Goal: Check status

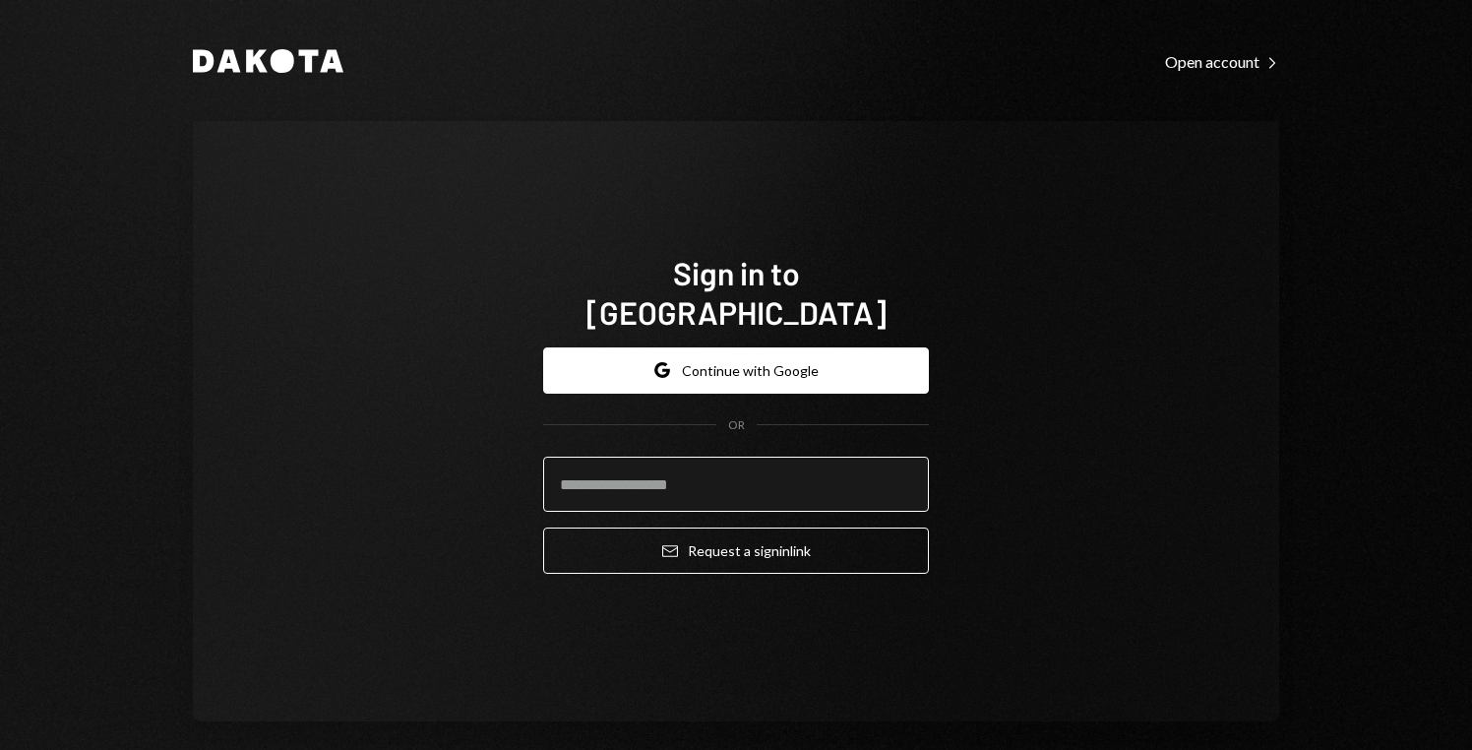
click at [806, 457] on input "email" at bounding box center [736, 484] width 386 height 55
type input "**********"
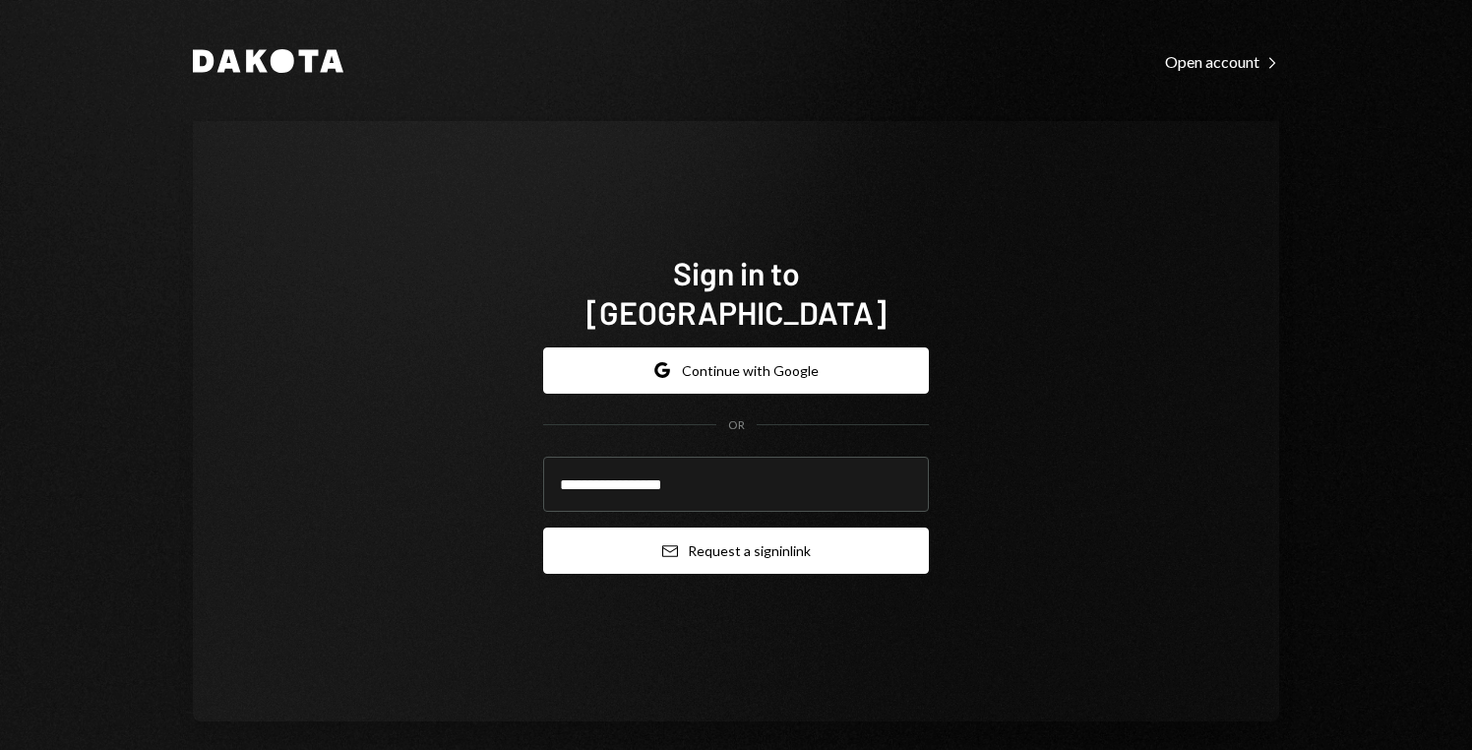
click at [770, 543] on button "Email Request a sign in link" at bounding box center [736, 551] width 386 height 46
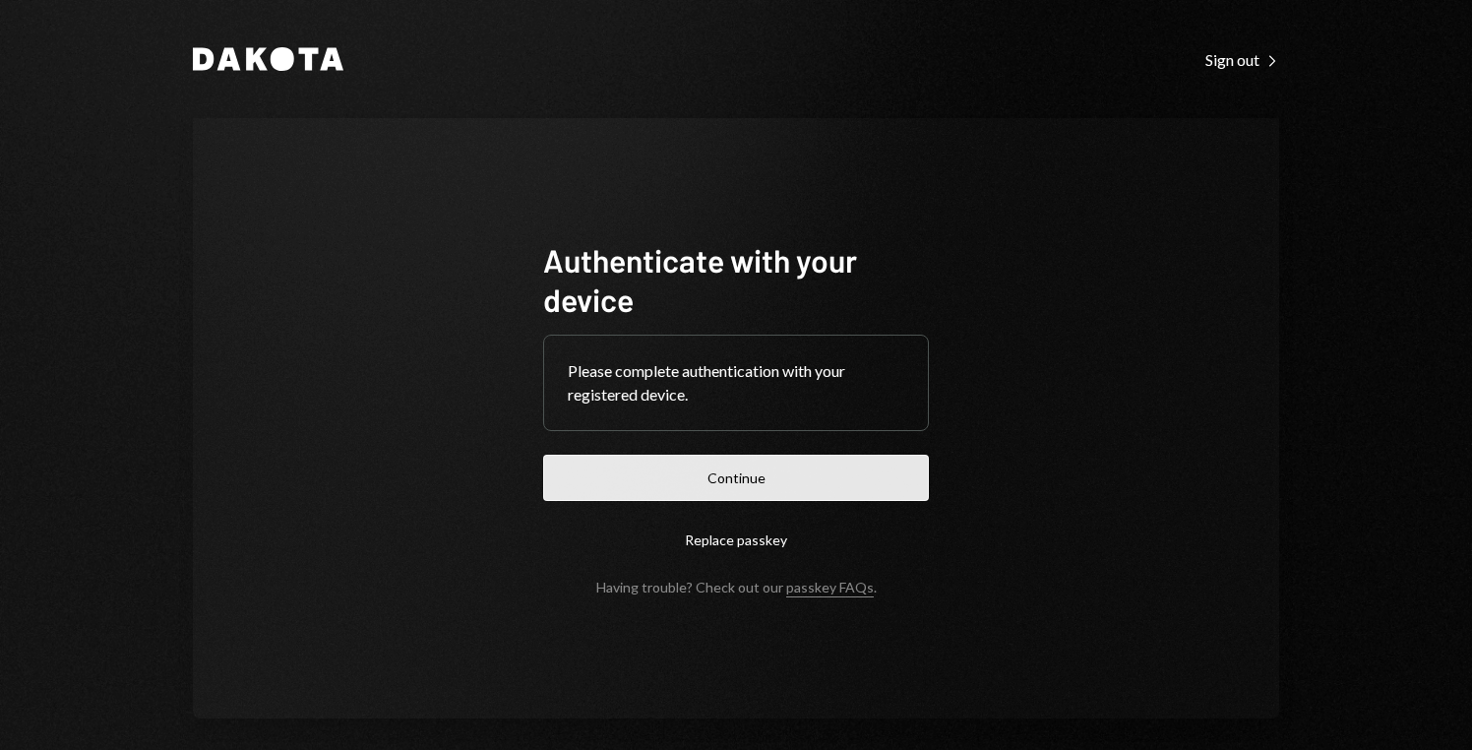
click at [782, 487] on button "Continue" at bounding box center [736, 478] width 386 height 46
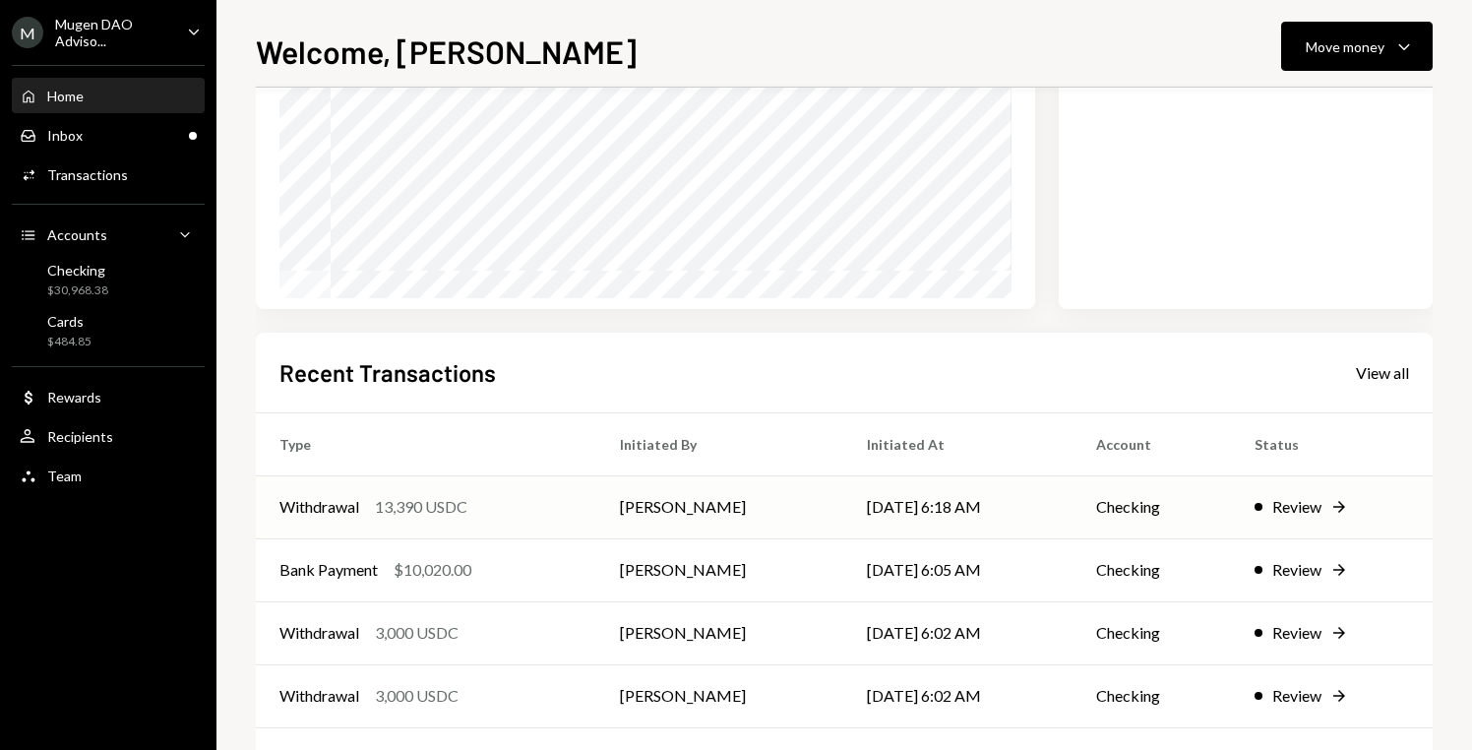
scroll to position [343, 0]
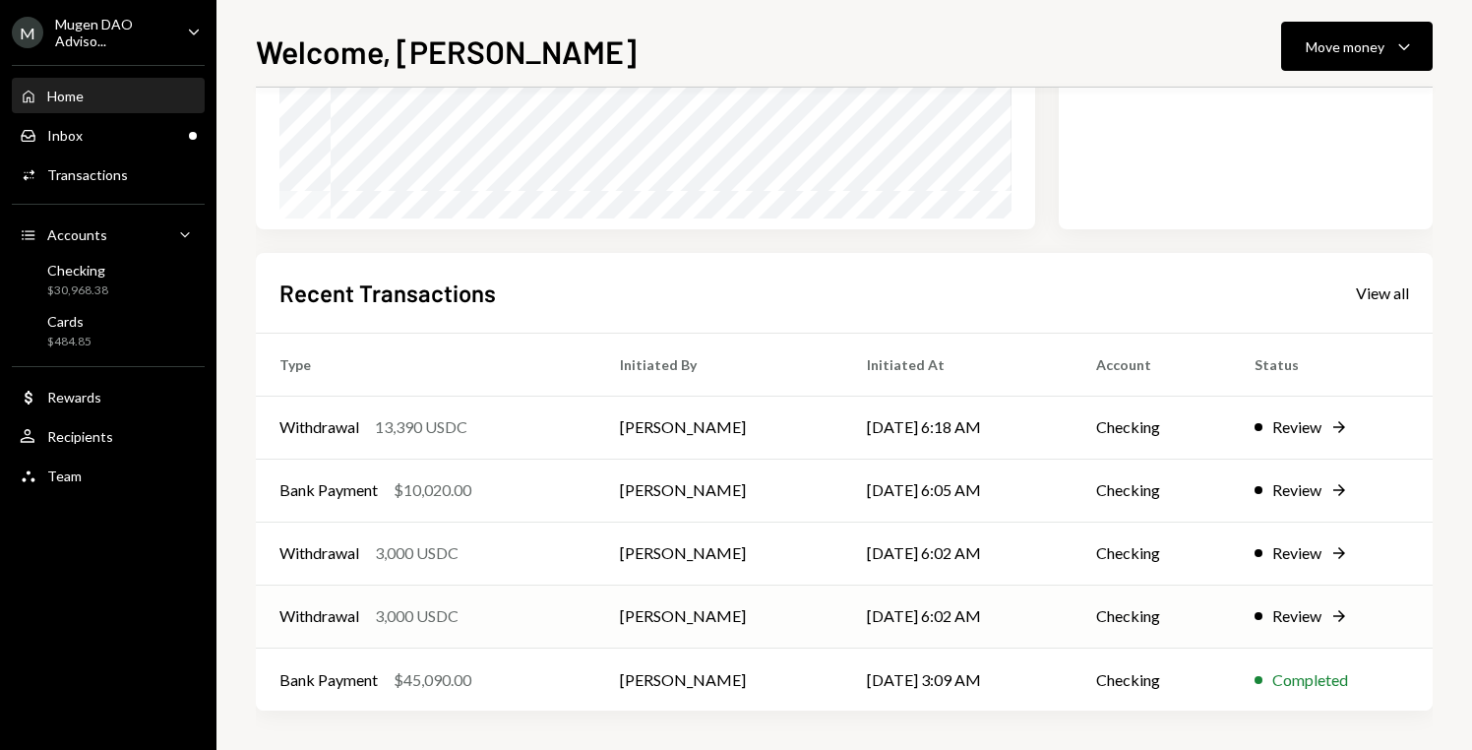
click at [1091, 628] on td "Checking" at bounding box center [1152, 616] width 158 height 63
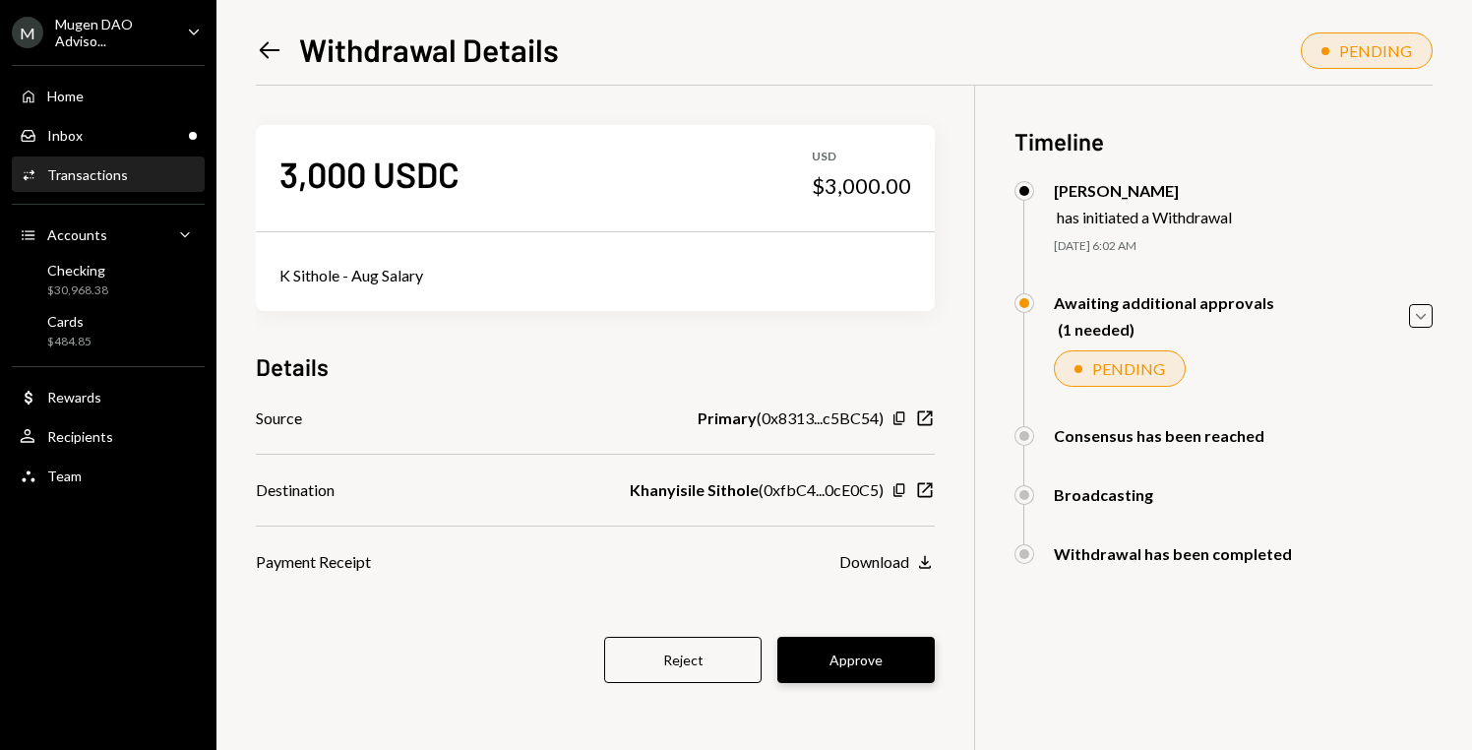
click at [872, 661] on button "Approve" at bounding box center [856, 660] width 157 height 46
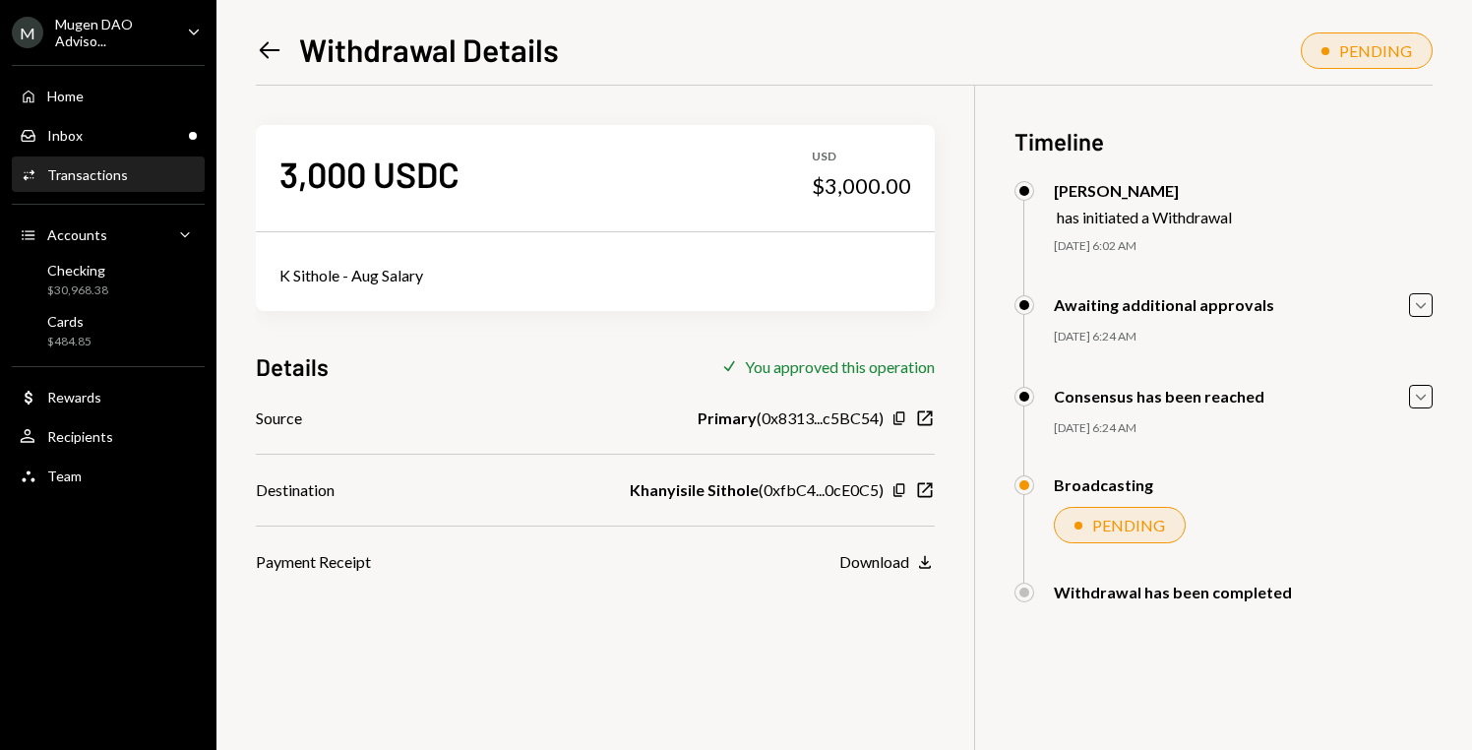
click at [275, 56] on icon "Left Arrow" at bounding box center [270, 50] width 28 height 28
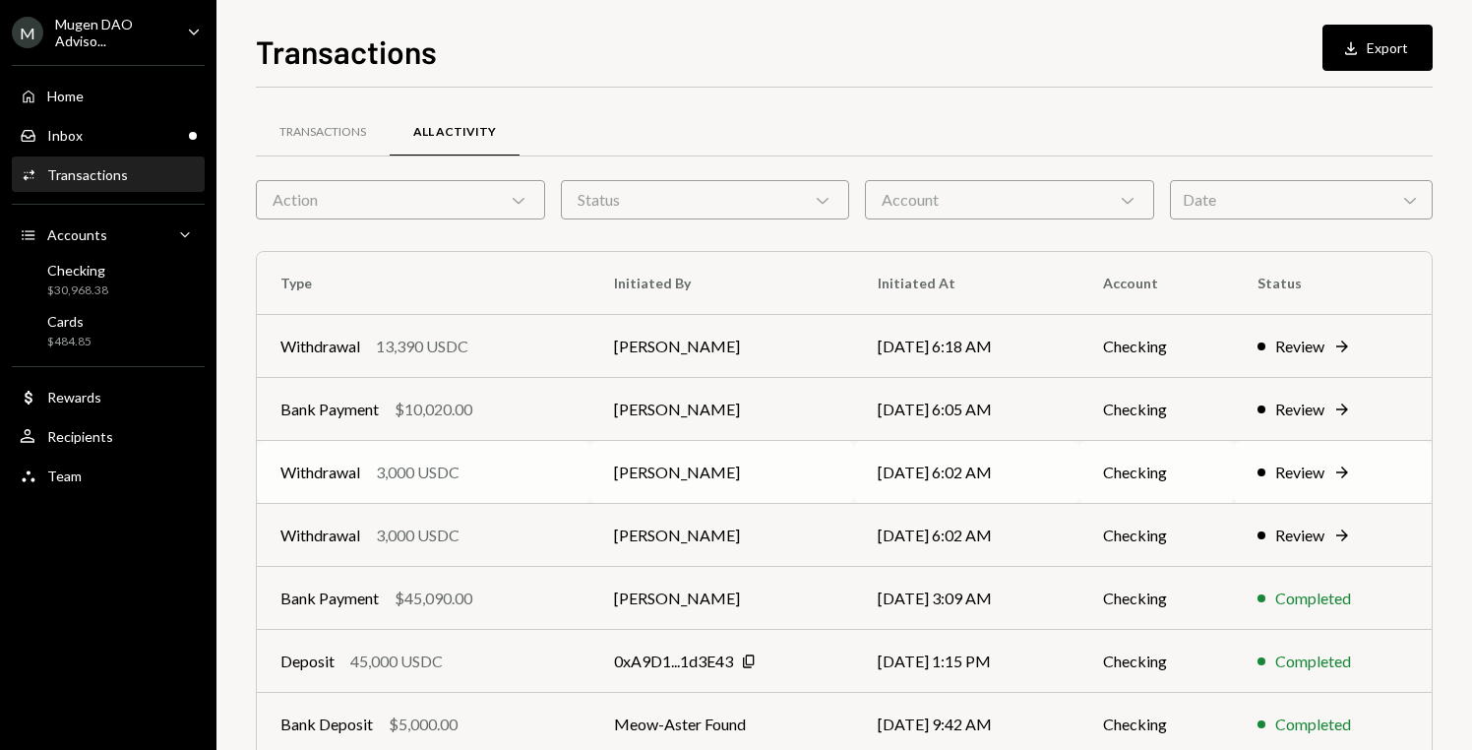
click at [1098, 479] on td "Checking" at bounding box center [1157, 472] width 155 height 63
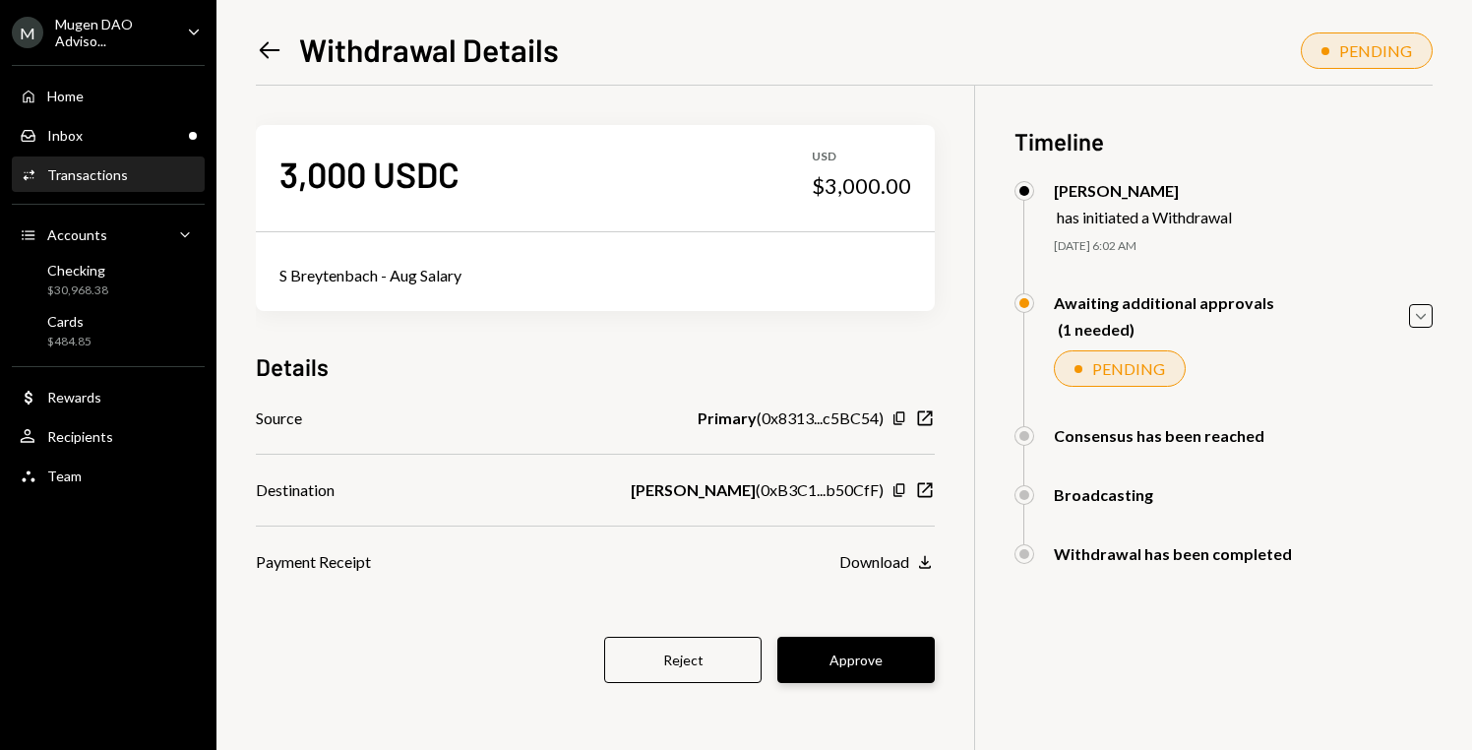
click at [875, 674] on button "Approve" at bounding box center [856, 660] width 157 height 46
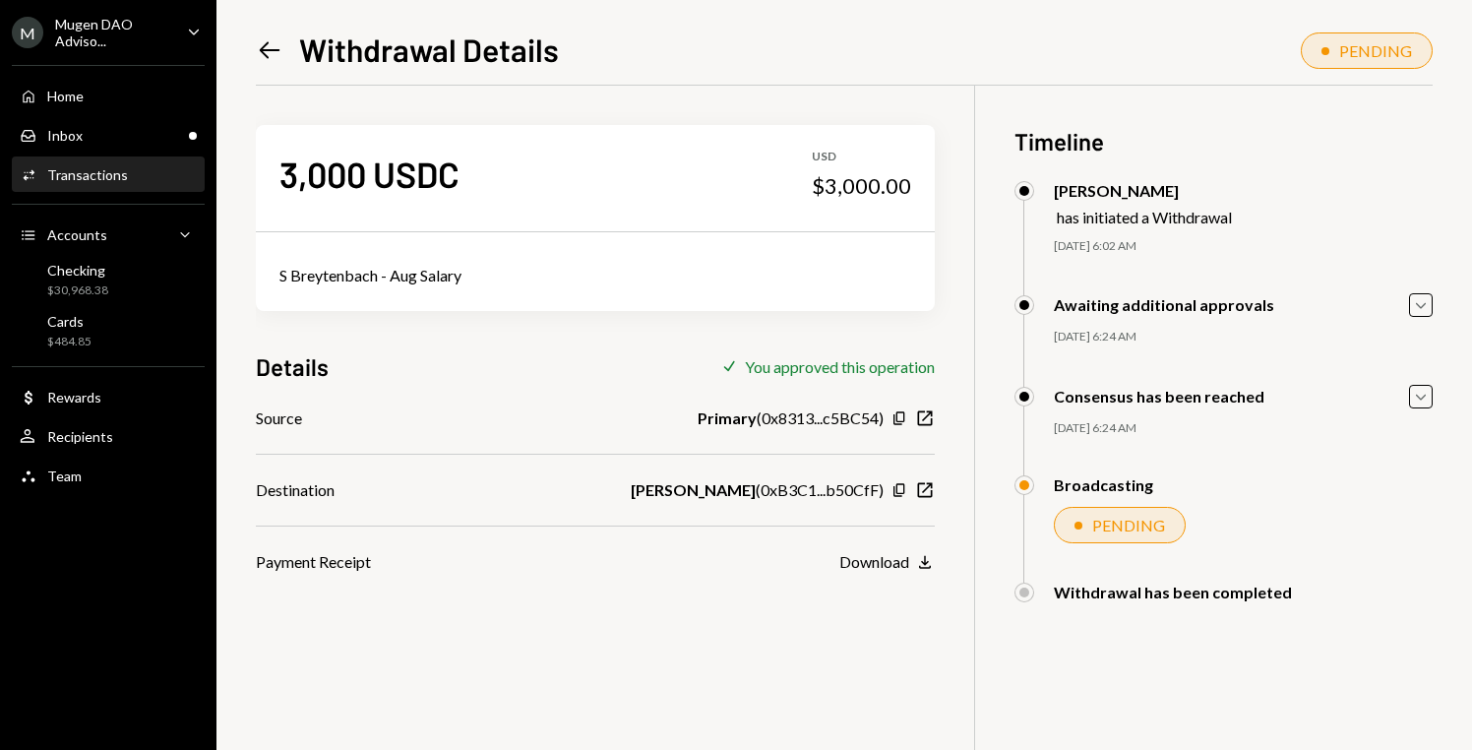
click at [267, 55] on icon at bounding box center [270, 49] width 21 height 17
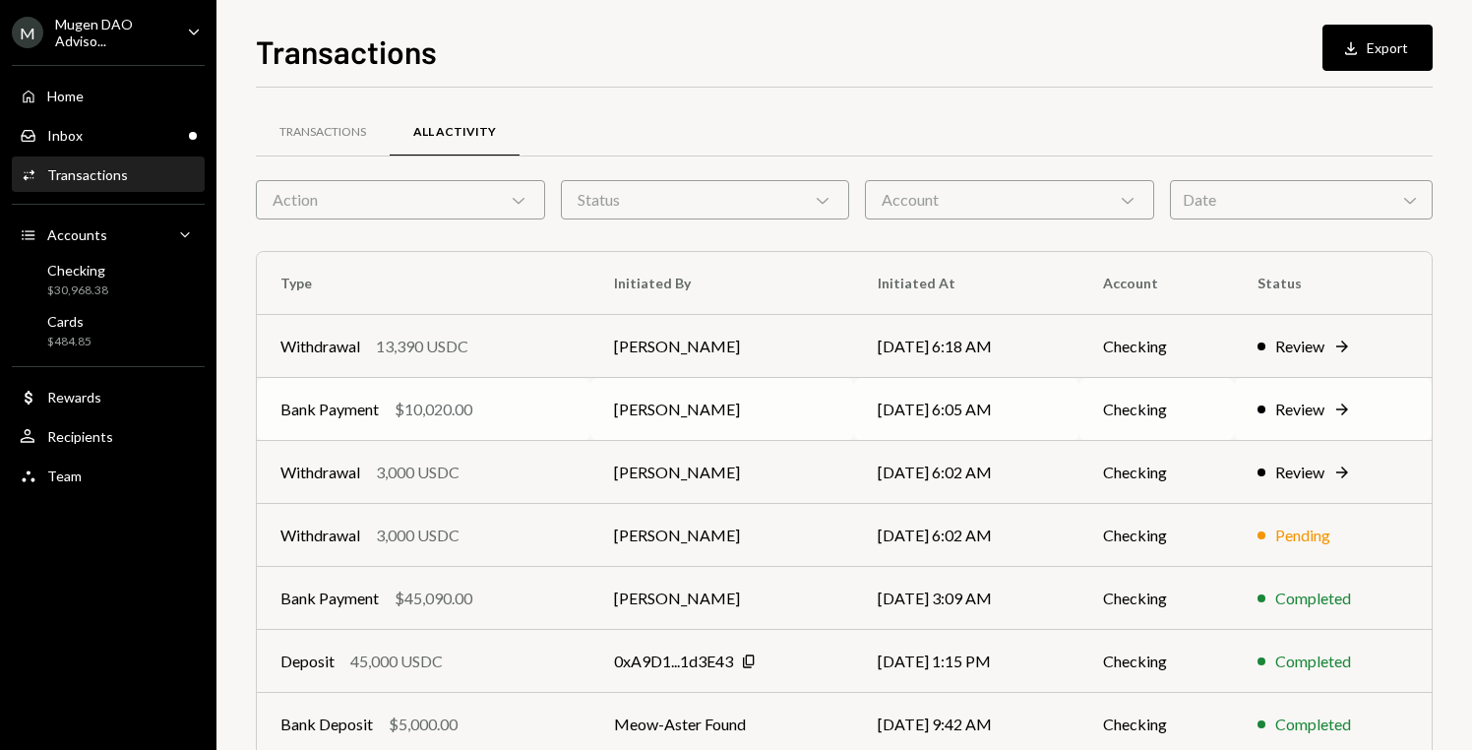
click at [1282, 421] on td "Review Right Arrow" at bounding box center [1333, 409] width 198 height 63
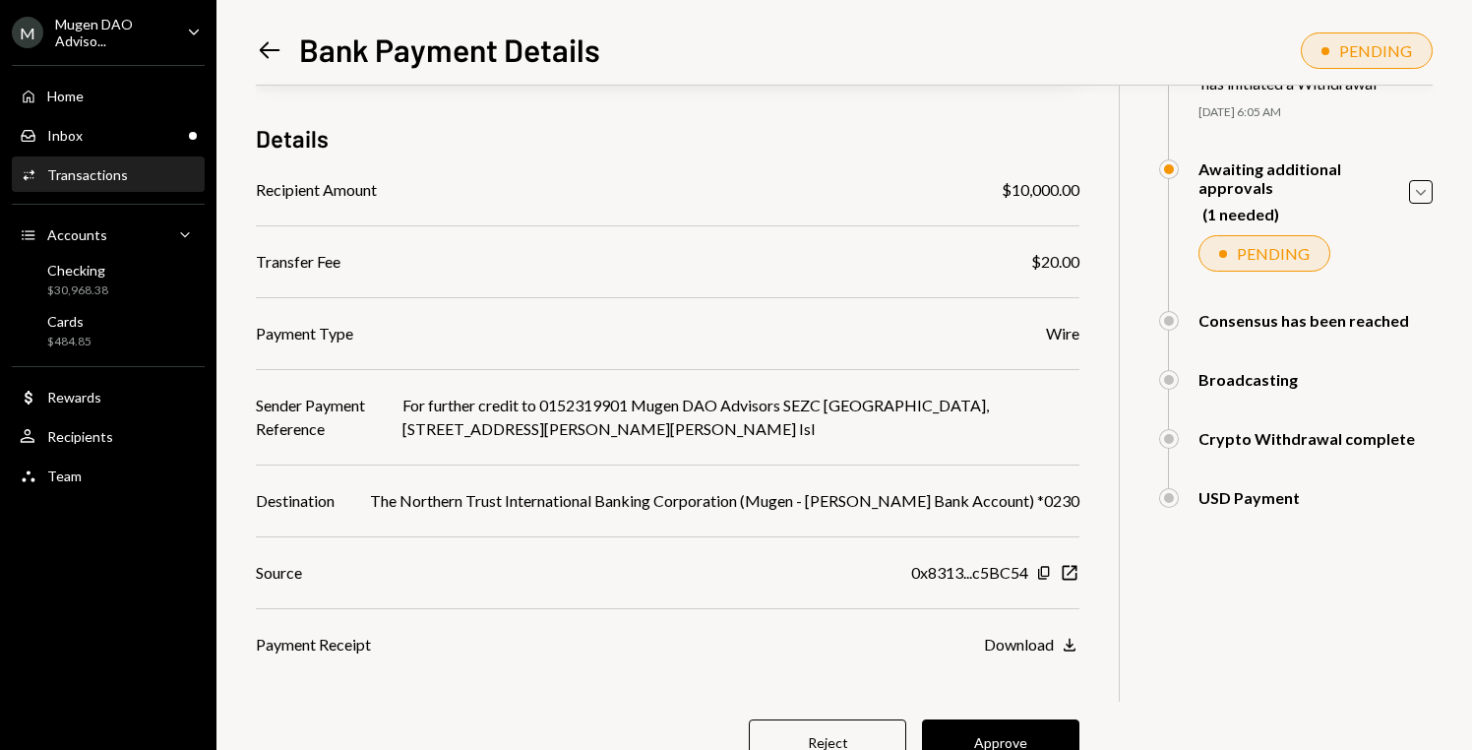
scroll to position [181, 0]
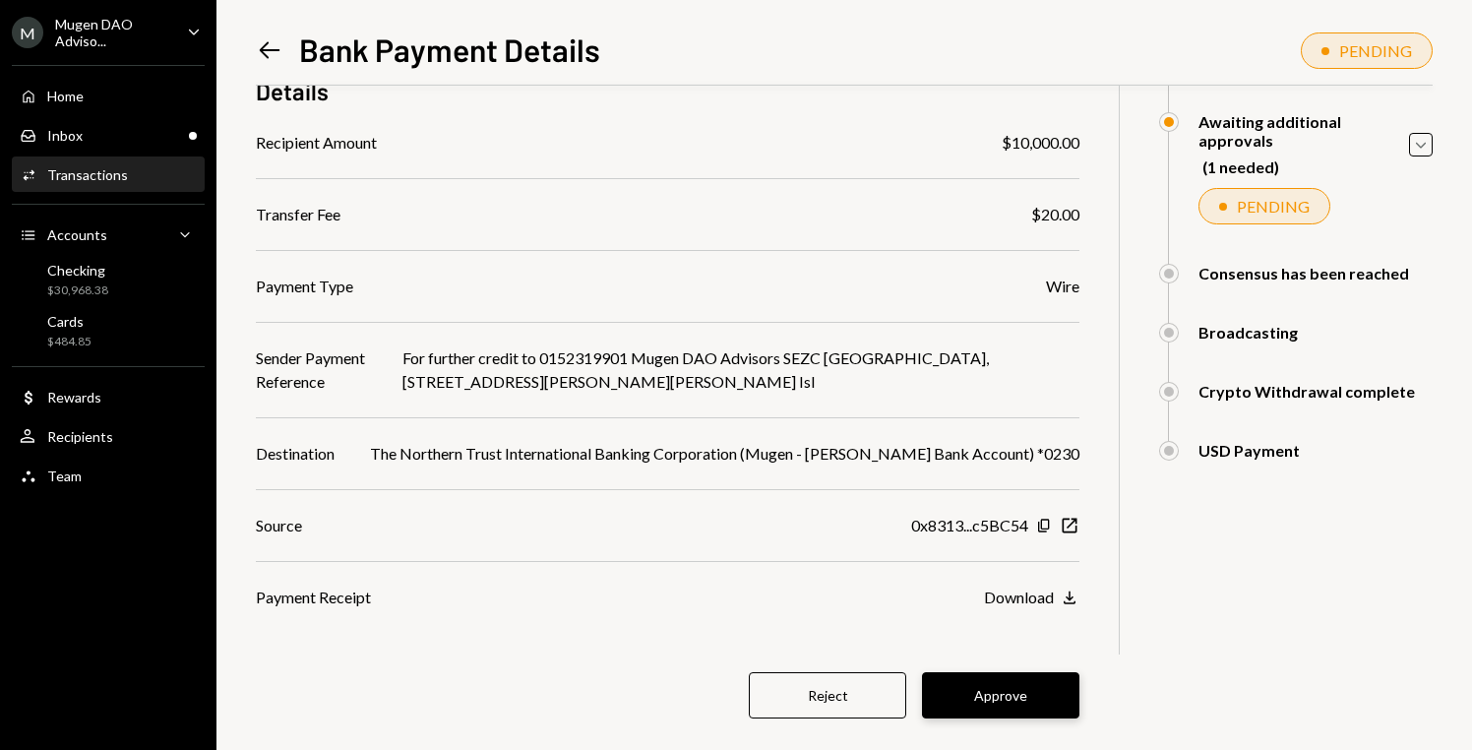
click at [1065, 696] on button "Approve" at bounding box center [1000, 695] width 157 height 46
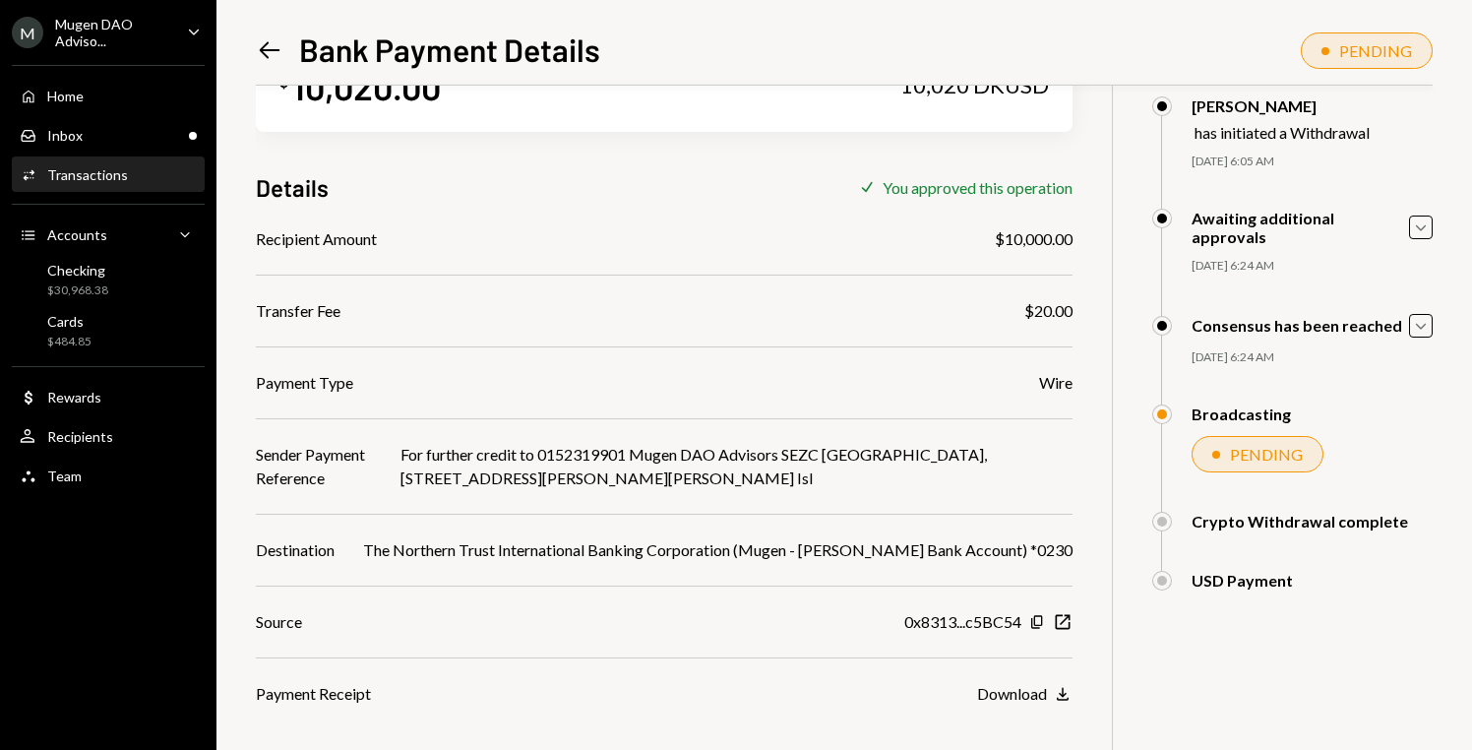
click at [277, 53] on icon "Left Arrow" at bounding box center [270, 50] width 28 height 28
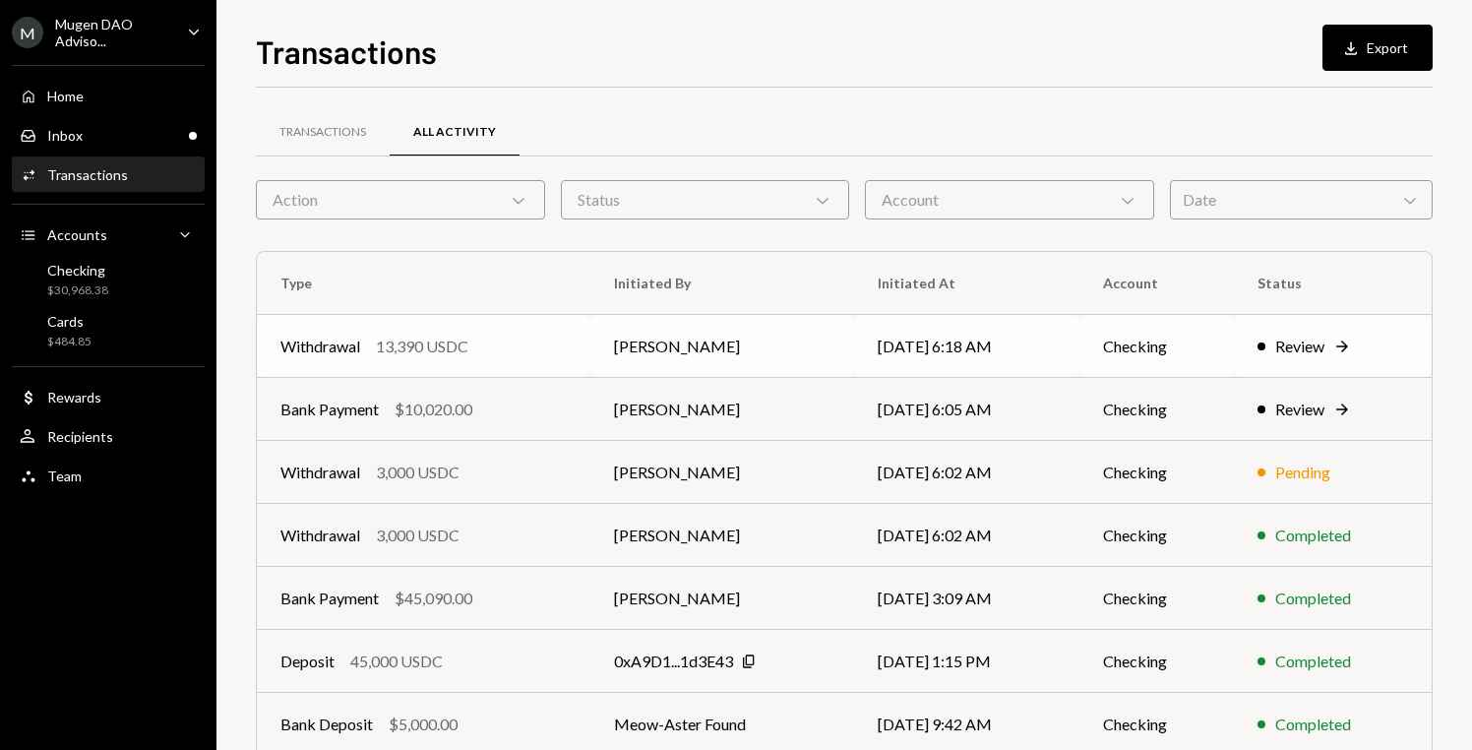
click at [1232, 358] on td "Checking" at bounding box center [1157, 346] width 155 height 63
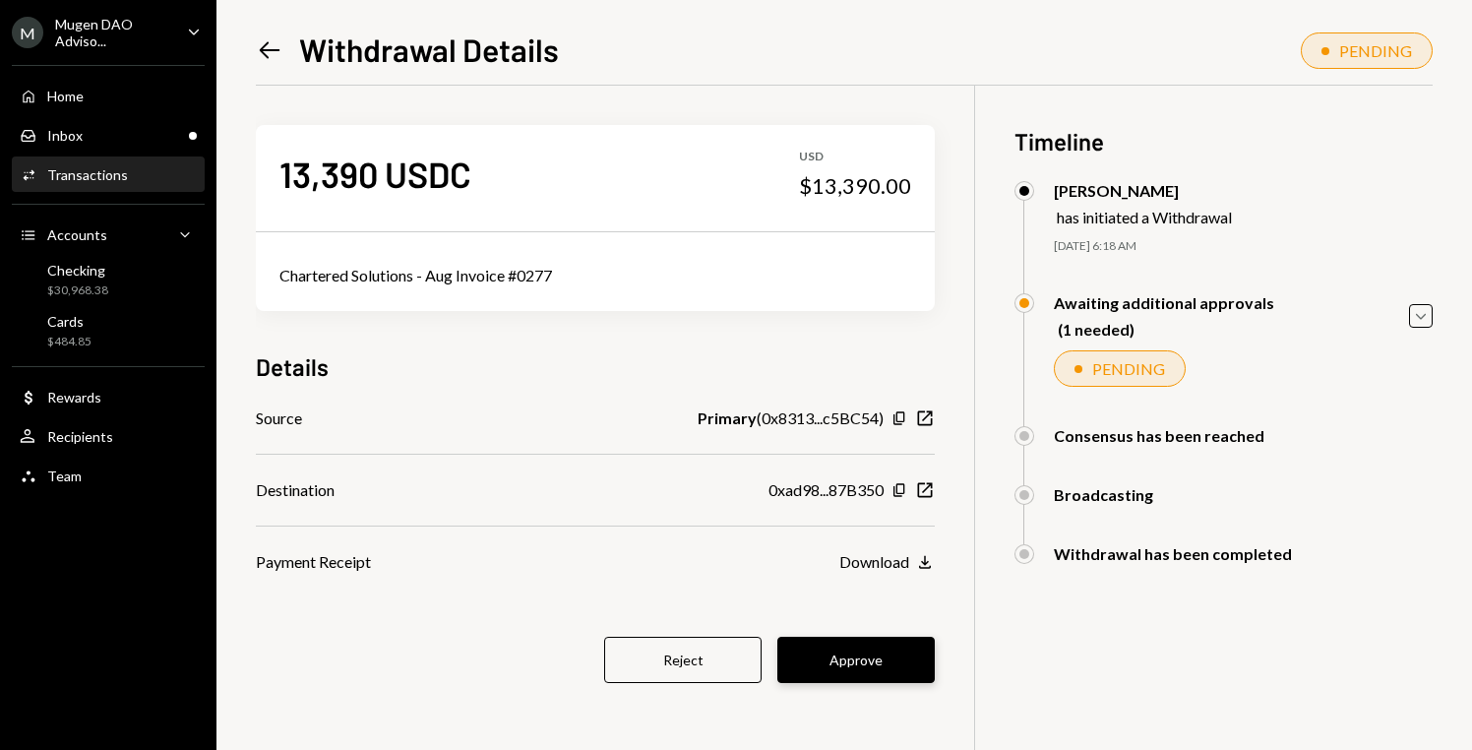
click at [916, 663] on button "Approve" at bounding box center [856, 660] width 157 height 46
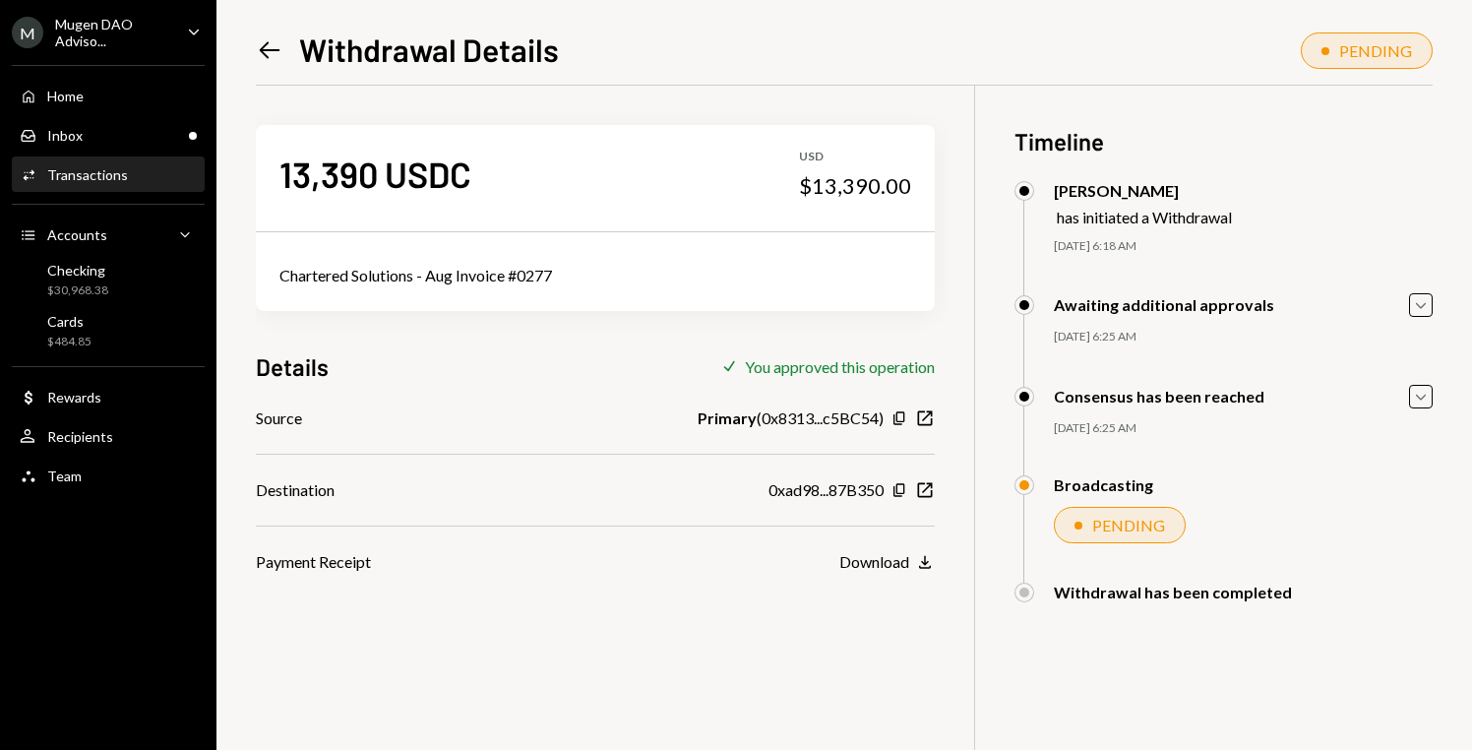
click at [269, 53] on icon "Left Arrow" at bounding box center [270, 50] width 28 height 28
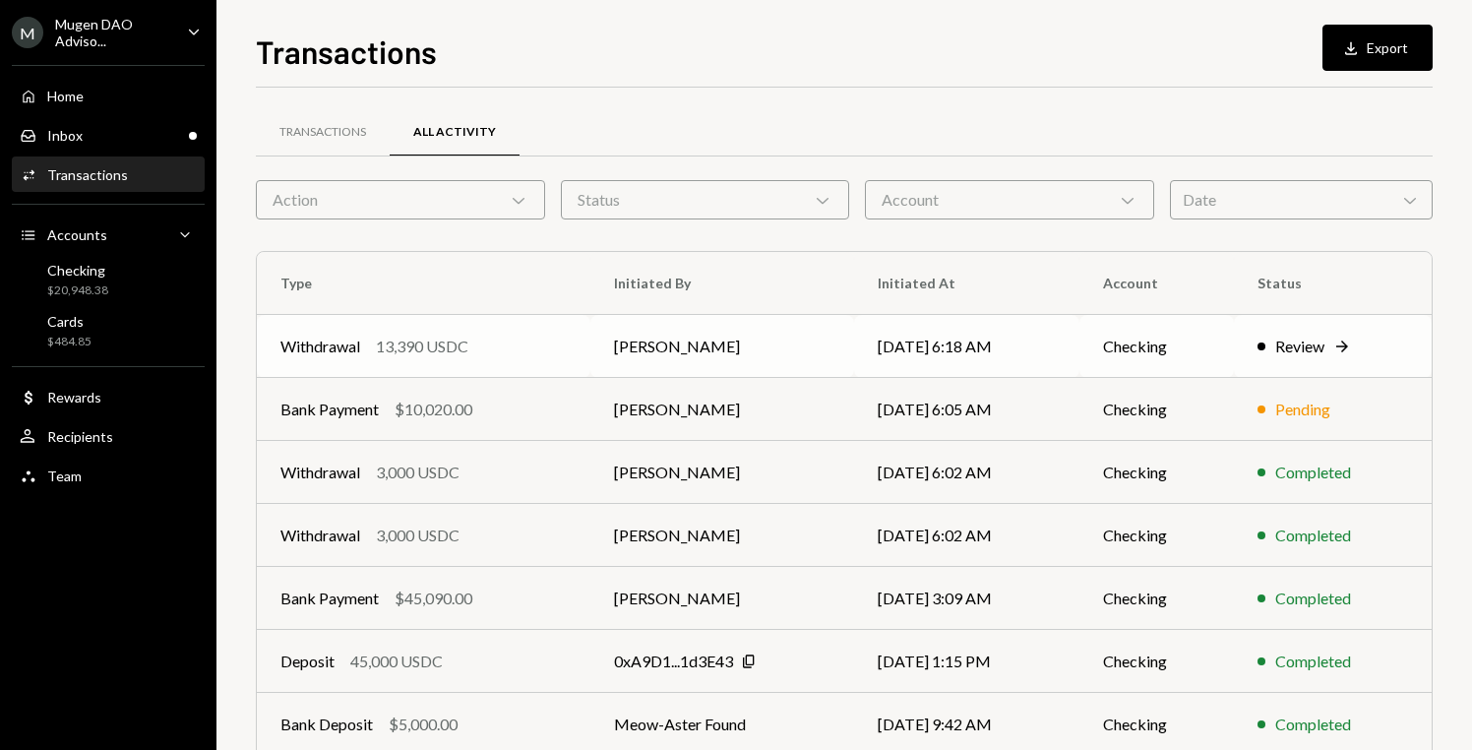
click at [1296, 347] on div "Review" at bounding box center [1300, 347] width 49 height 24
click at [1279, 337] on div "Review Right Arrow" at bounding box center [1333, 347] width 151 height 24
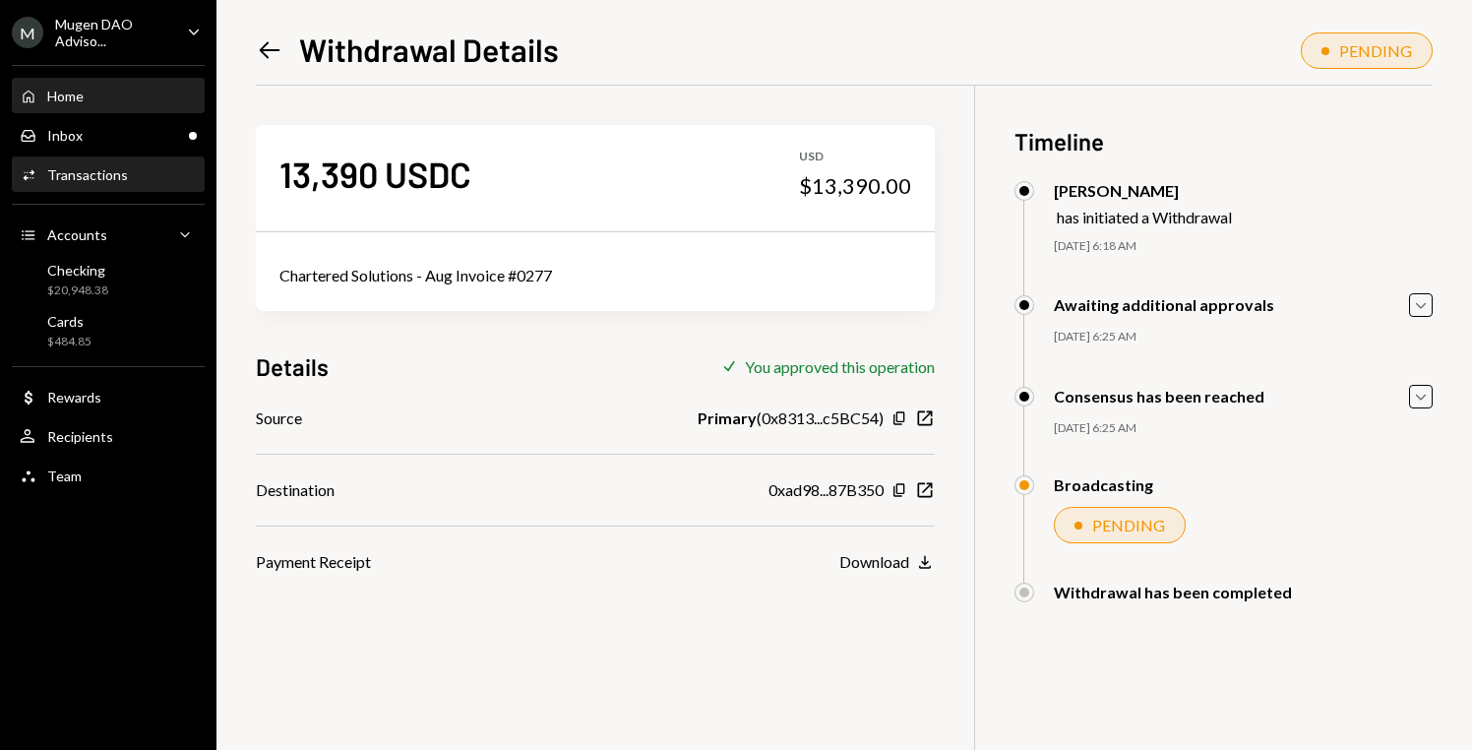
click at [70, 107] on div "Home Home" at bounding box center [108, 96] width 177 height 33
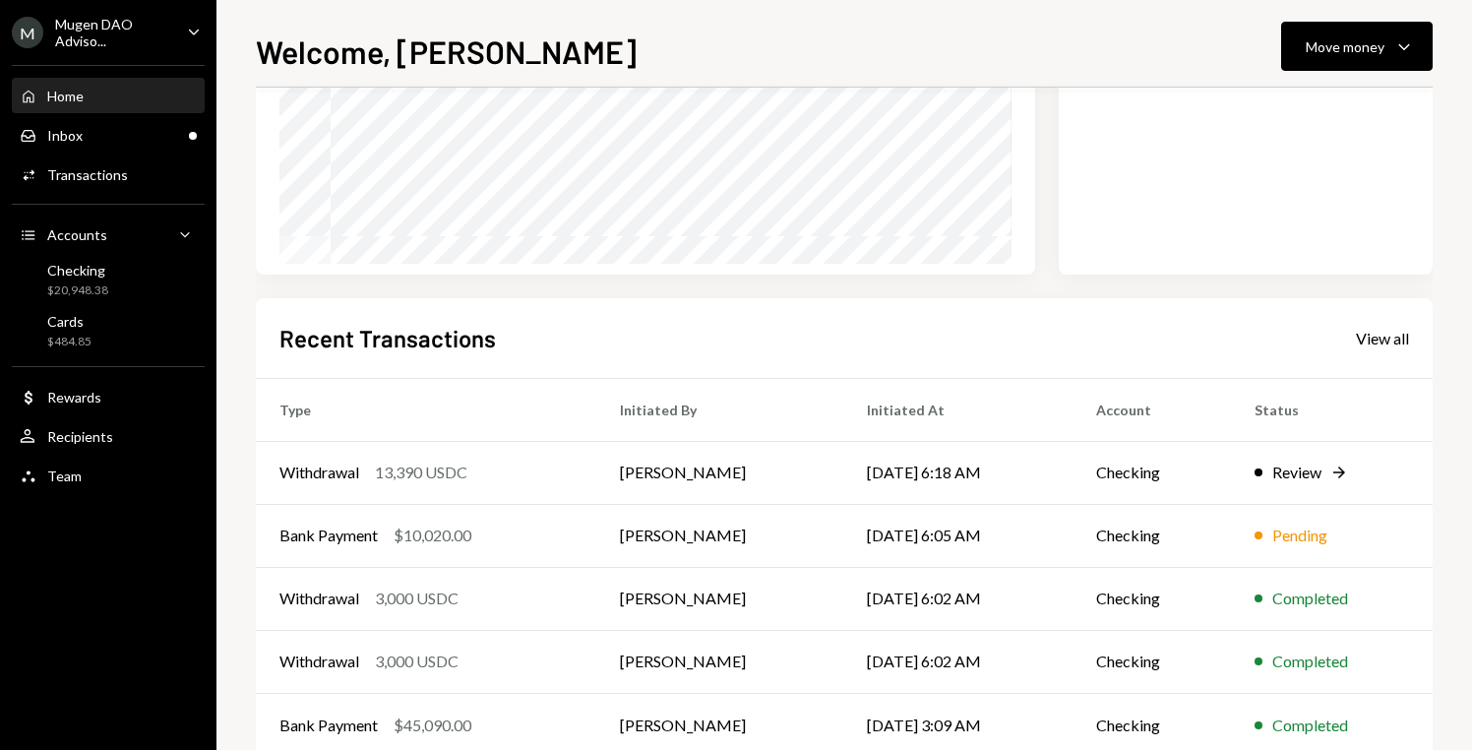
scroll to position [296, 0]
click at [928, 547] on td "[DATE] 6:05 AM" at bounding box center [959, 536] width 230 height 63
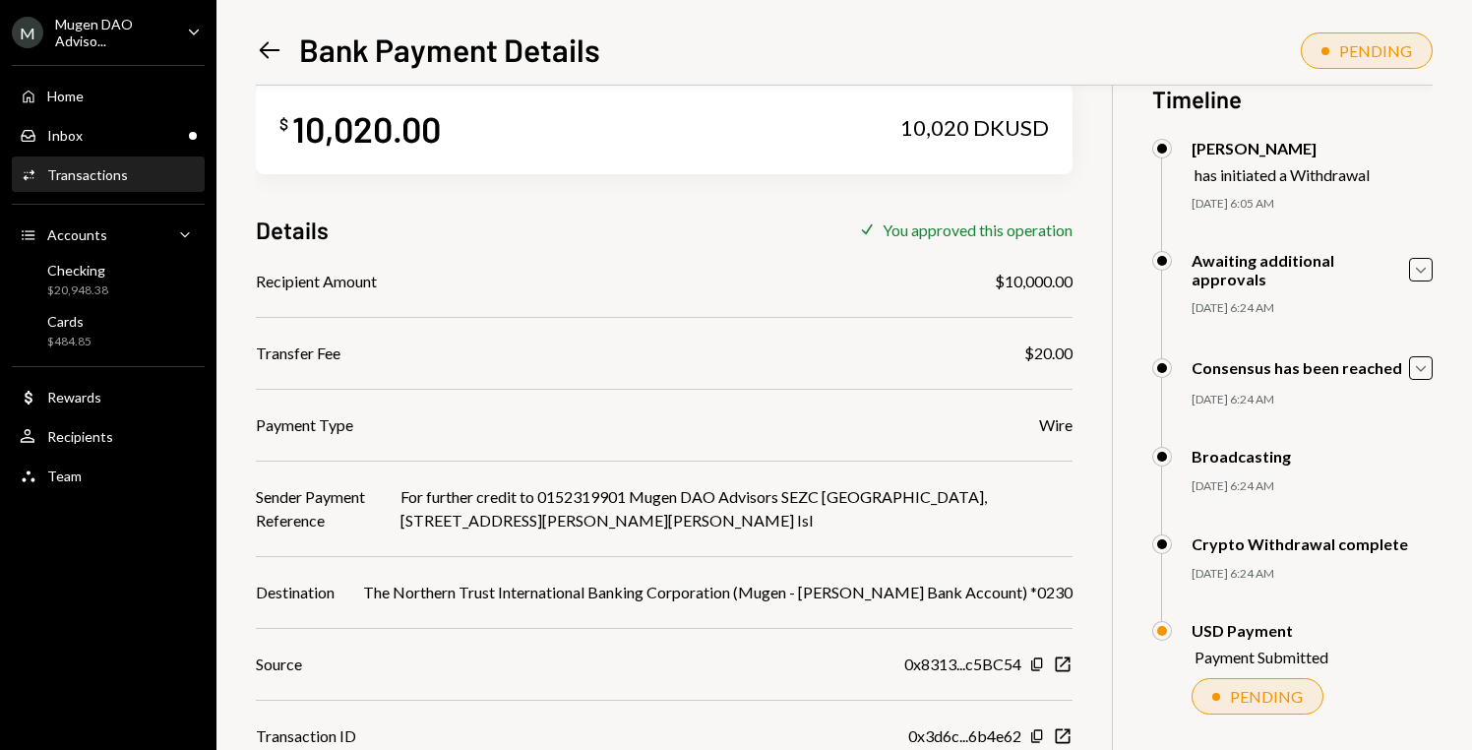
scroll to position [35, 0]
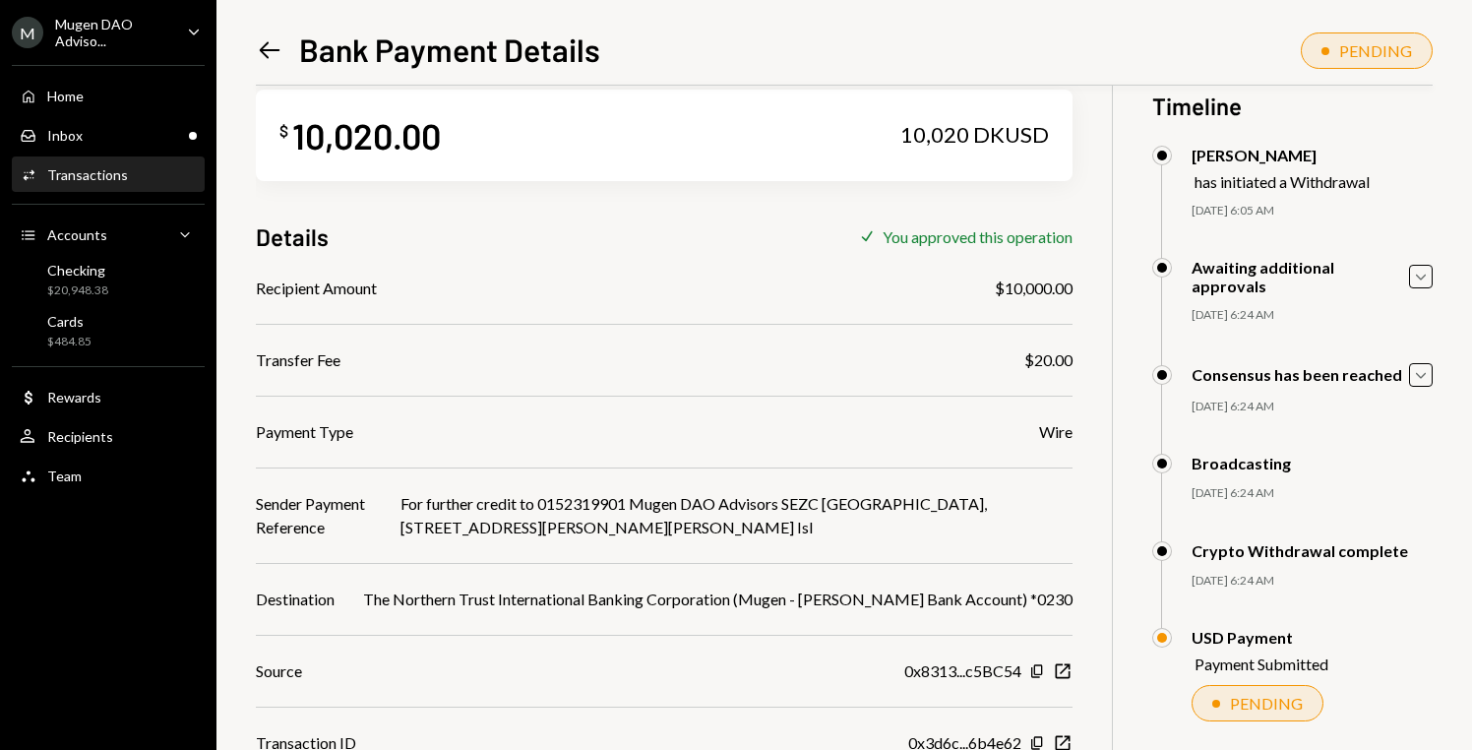
click at [272, 67] on div "Left Arrow Bank Payment Details" at bounding box center [428, 49] width 344 height 39
click at [267, 44] on icon "Left Arrow" at bounding box center [270, 50] width 28 height 28
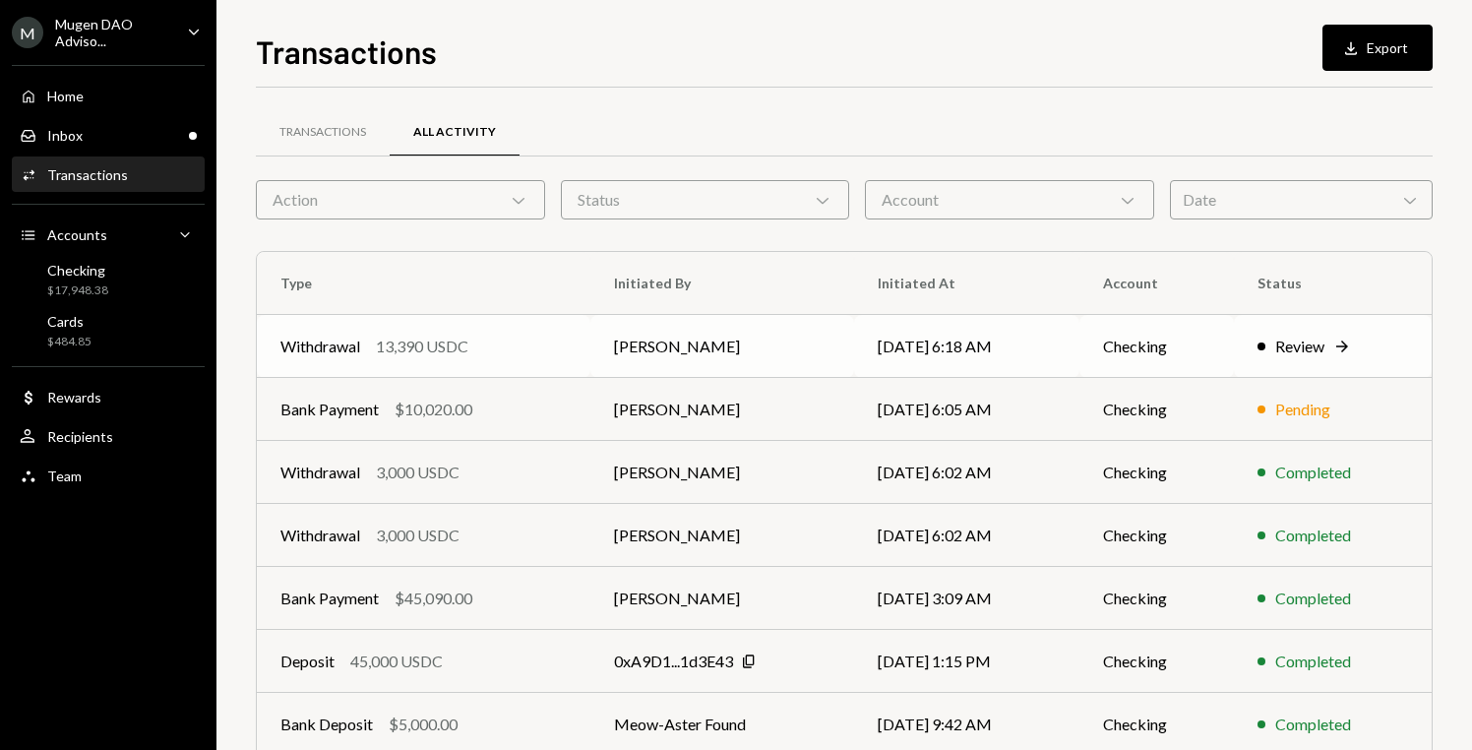
click at [1065, 344] on td "[DATE] 6:18 AM" at bounding box center [966, 346] width 224 height 63
